Goal: Task Accomplishment & Management: Manage account settings

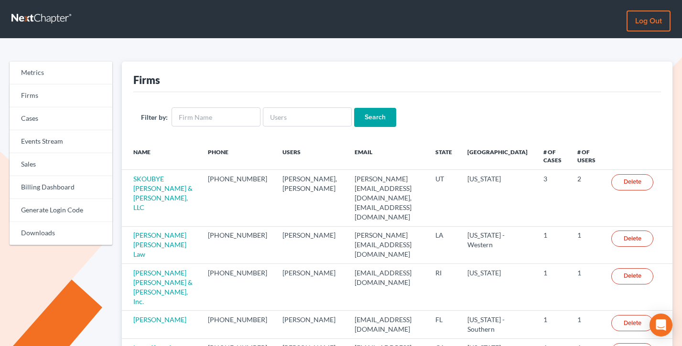
click at [654, 23] on link "Log out" at bounding box center [648, 21] width 44 height 21
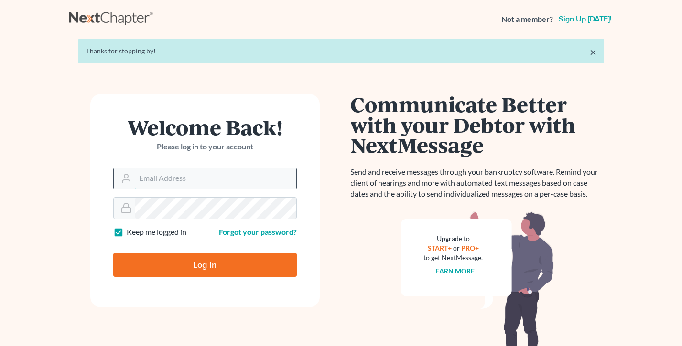
type input "[EMAIL_ADDRESS][DOMAIN_NAME]"
click at [231, 176] on input "[EMAIL_ADDRESS][DOMAIN_NAME]" at bounding box center [215, 178] width 161 height 21
drag, startPoint x: 204, startPoint y: 279, endPoint x: 203, endPoint y: 274, distance: 4.9
click at [204, 277] on form "Welcome Back! Please log in to your account Email Address [EMAIL_ADDRESS][DOMAI…" at bounding box center [204, 201] width 229 height 214
drag, startPoint x: 204, startPoint y: 272, endPoint x: 218, endPoint y: 241, distance: 34.0
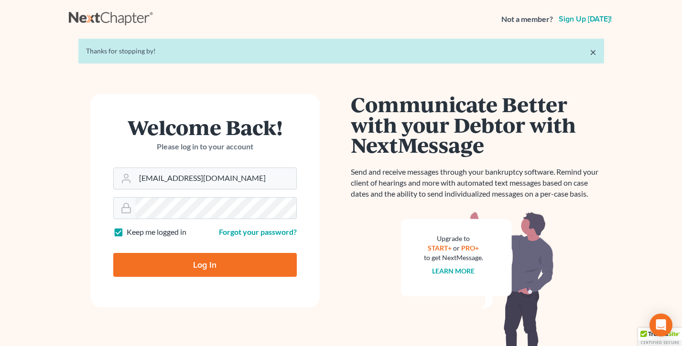
click at [204, 272] on input "Log In" at bounding box center [204, 265] width 183 height 24
type input "Thinking..."
